Goal: Transaction & Acquisition: Purchase product/service

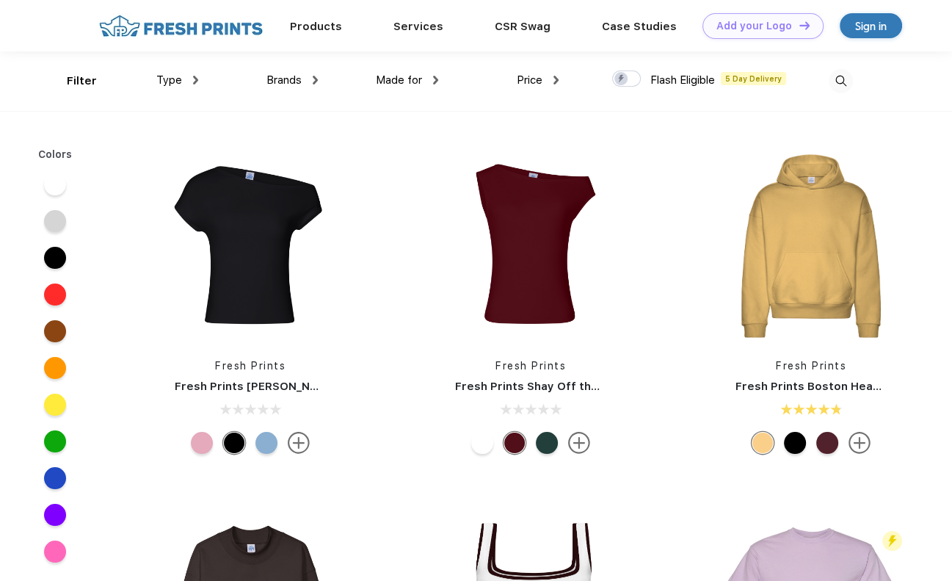
click at [182, 25] on img at bounding box center [181, 26] width 173 height 26
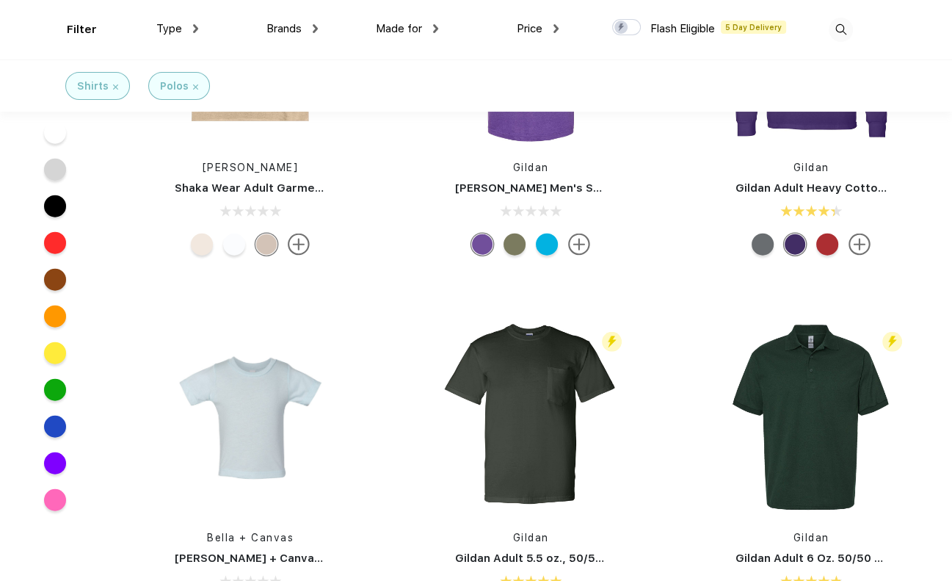
scroll to position [3098, 0]
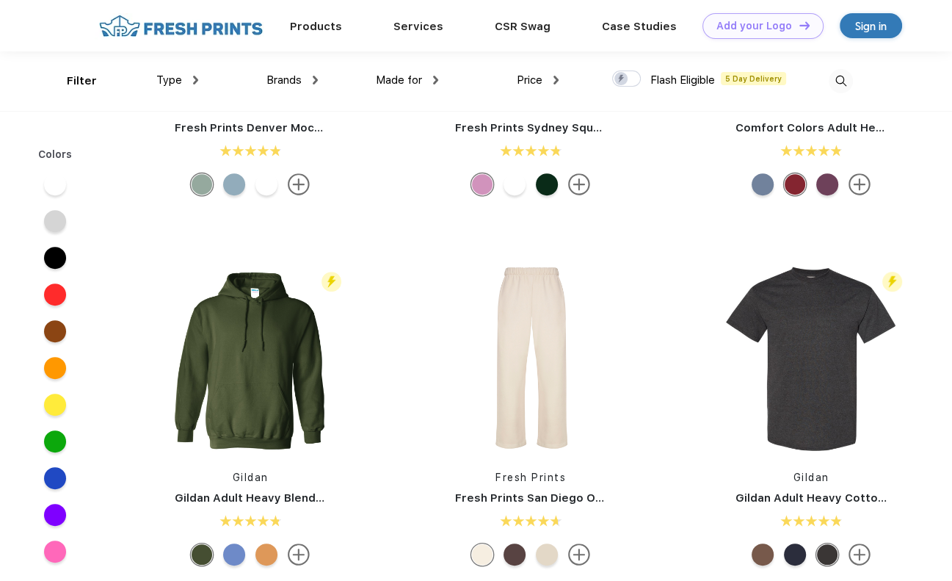
scroll to position [517, 0]
click at [540, 76] on span "Price" at bounding box center [530, 79] width 26 height 13
click at [558, 76] on img at bounding box center [556, 80] width 5 height 9
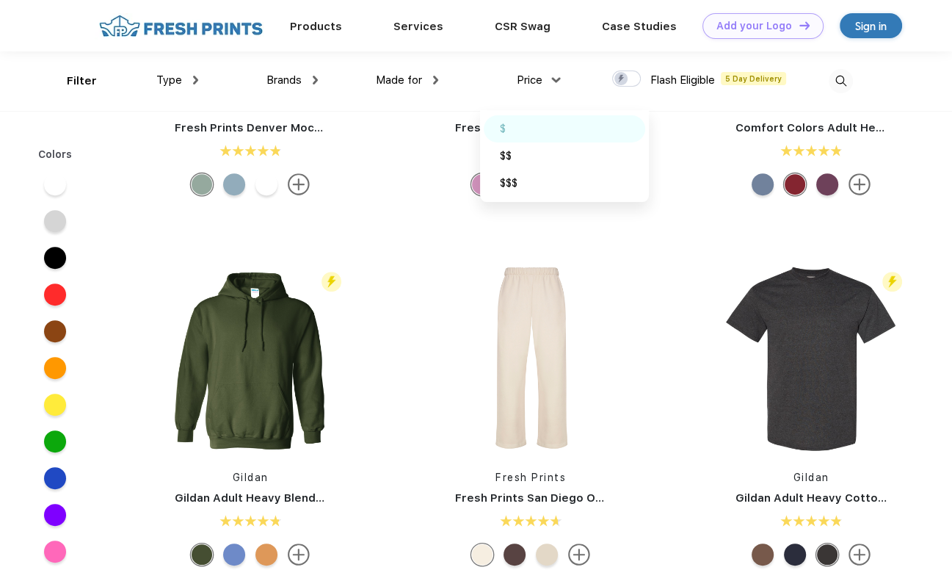
click at [542, 123] on div "$" at bounding box center [565, 128] width 162 height 27
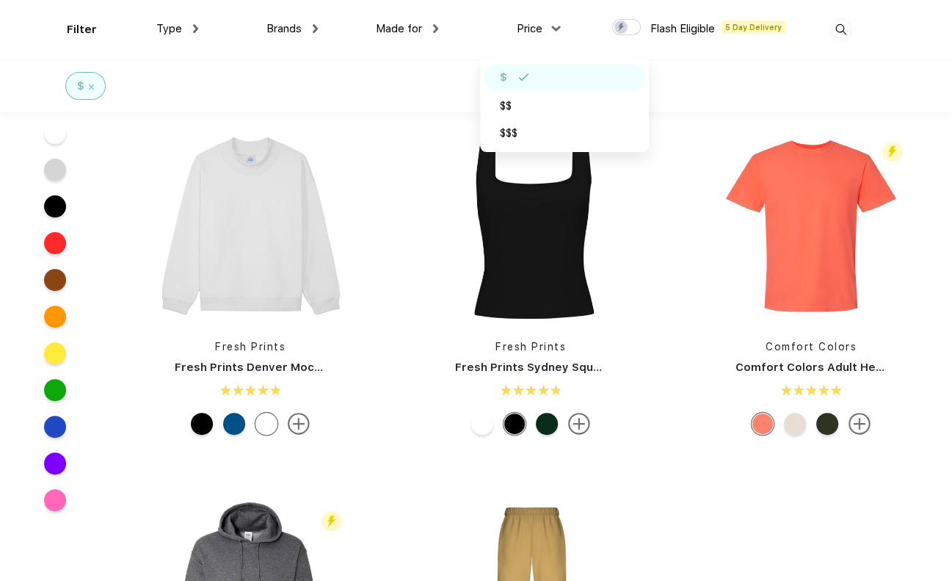
scroll to position [329, 0]
click at [816, 258] on img at bounding box center [811, 226] width 195 height 195
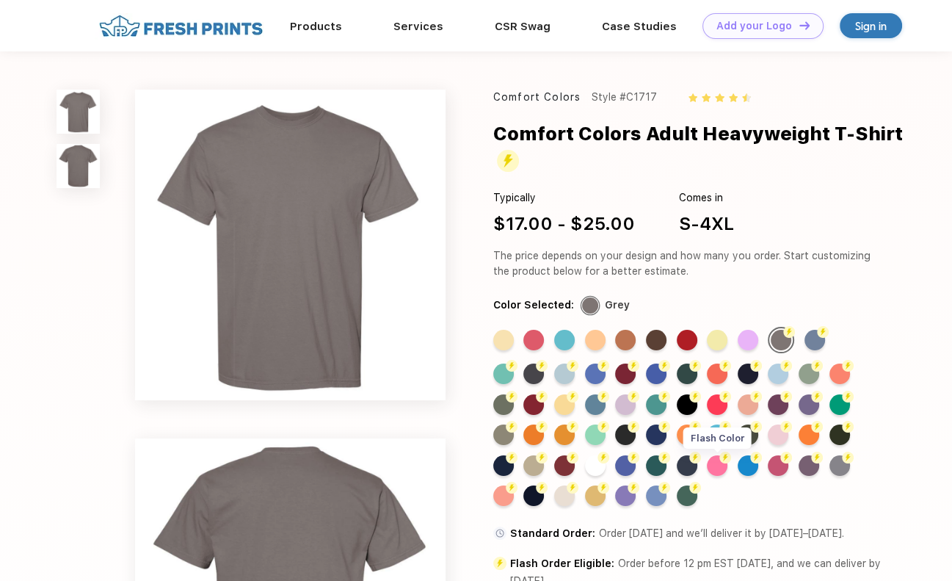
click at [721, 467] on div "Flash Color" at bounding box center [717, 465] width 21 height 21
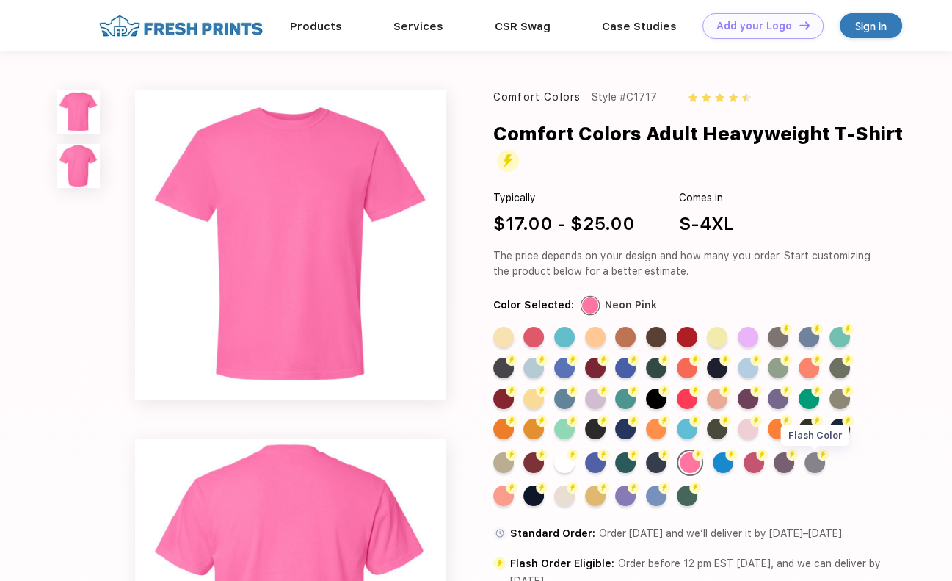
click at [816, 464] on div "Flash Color" at bounding box center [815, 462] width 21 height 21
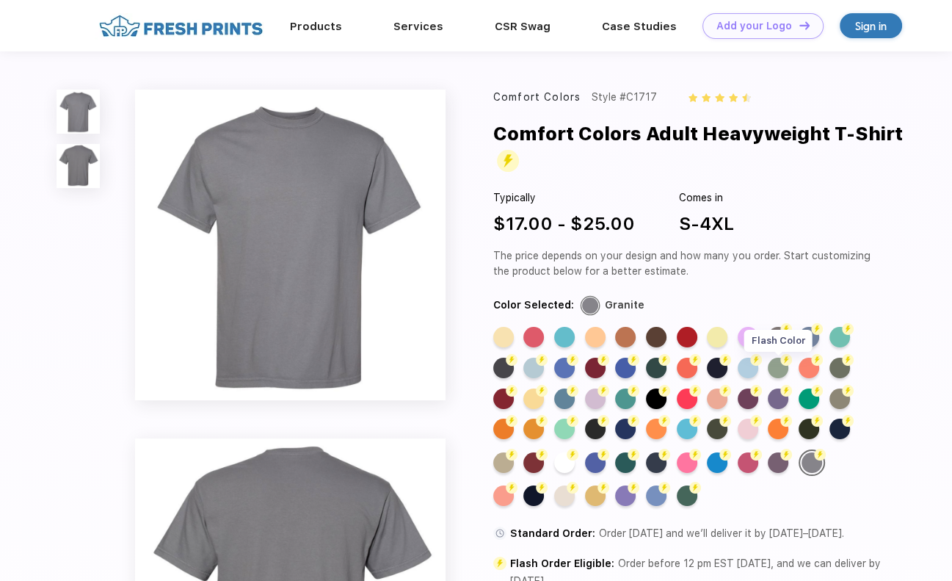
click at [778, 371] on div "Flash Color" at bounding box center [778, 368] width 21 height 21
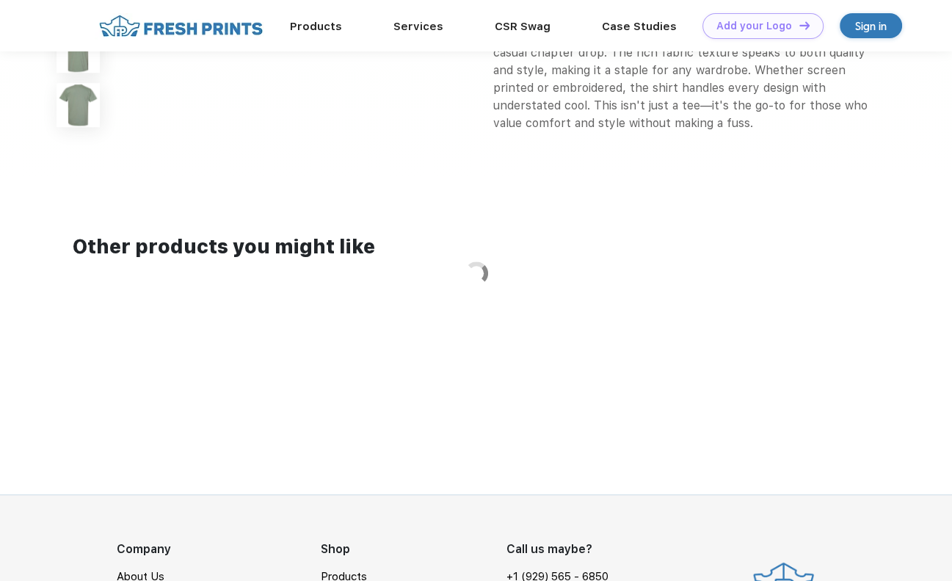
scroll to position [1193, 0]
